Goal: Task Accomplishment & Management: Manage account settings

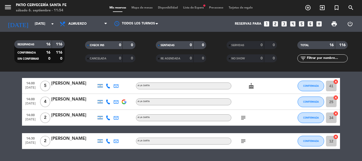
scroll to position [159, 0]
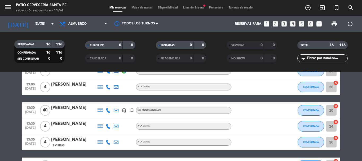
click at [124, 112] on icon "headset_mic" at bounding box center [124, 110] width 5 height 5
click at [45, 23] on input "[DATE]" at bounding box center [54, 23] width 45 height 9
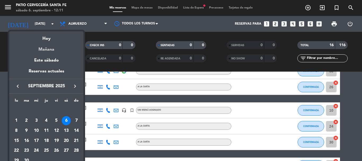
click at [39, 50] on div "Mañana" at bounding box center [46, 47] width 74 height 11
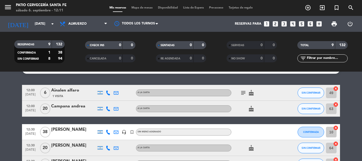
scroll to position [0, 0]
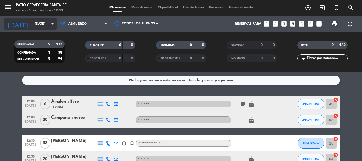
click at [48, 27] on input "[DATE]" at bounding box center [54, 23] width 45 height 9
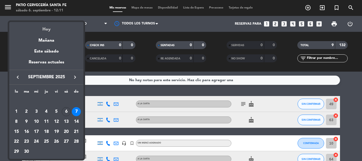
click at [41, 30] on div "Hoy" at bounding box center [46, 27] width 74 height 11
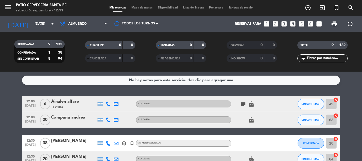
type input "[DATE]"
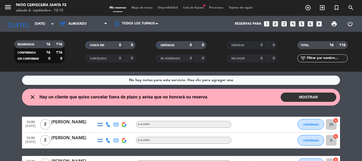
click at [305, 98] on button "MOSTRAR" at bounding box center [309, 97] width 56 height 9
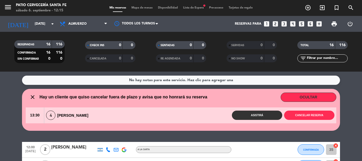
click at [305, 98] on button "OCULTAR" at bounding box center [309, 97] width 56 height 9
